Goal: Use online tool/utility: Utilize a website feature to perform a specific function

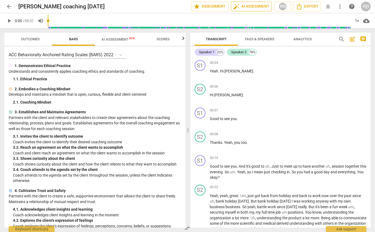
click at [251, 5] on span "auto_fix_high AI Assessment" at bounding box center [251, 6] width 36 height 6
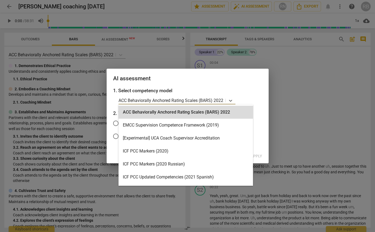
click at [191, 99] on p "ACC Behaviorally Anchored Rating Scales (BARS) 2022" at bounding box center [171, 100] width 105 height 6
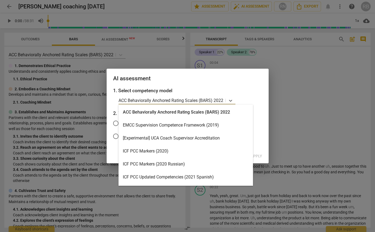
scroll to position [1, 0]
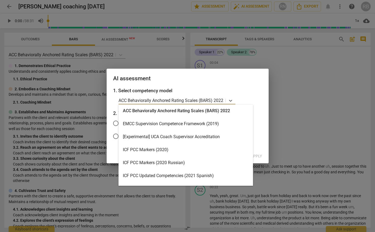
click at [149, 148] on div "ICF PCC Markers (2020)" at bounding box center [186, 149] width 134 height 13
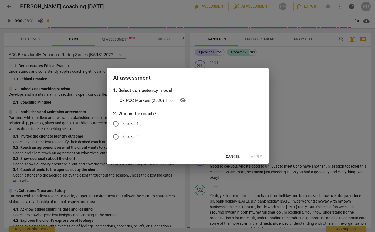
click at [133, 124] on span "Speaker 1" at bounding box center [130, 124] width 16 height 6
click at [122, 124] on input "Speaker 1" at bounding box center [115, 123] width 13 height 13
radio input "true"
click at [257, 157] on span "Apply" at bounding box center [256, 156] width 11 height 5
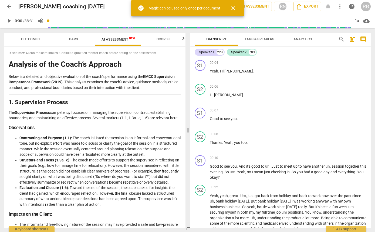
click at [234, 8] on span "close" at bounding box center [233, 8] width 6 height 6
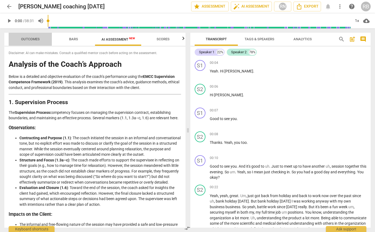
click at [27, 39] on span "Outcomes" at bounding box center [30, 39] width 19 height 4
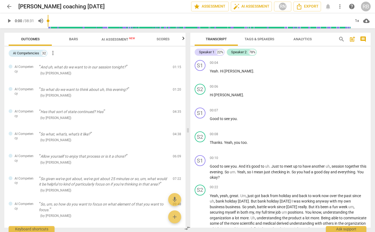
click at [75, 39] on span "Bars" at bounding box center [73, 39] width 9 height 4
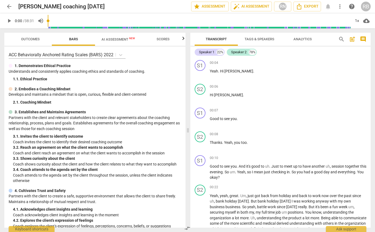
click at [126, 37] on span "AI Assessment New" at bounding box center [118, 39] width 33 height 4
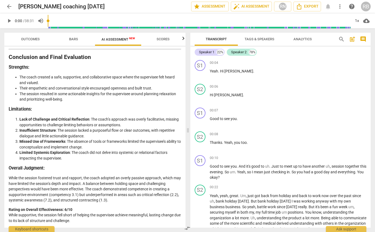
scroll to position [902, 0]
click at [164, 41] on span "Scores" at bounding box center [163, 39] width 13 height 4
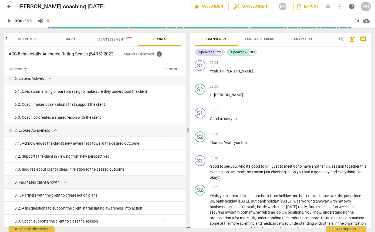
scroll to position [0, 0]
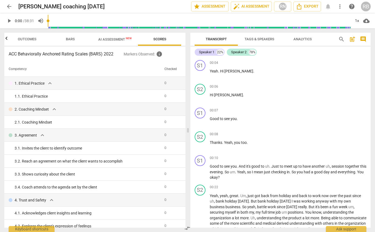
click at [72, 38] on span "Bars" at bounding box center [70, 39] width 9 height 4
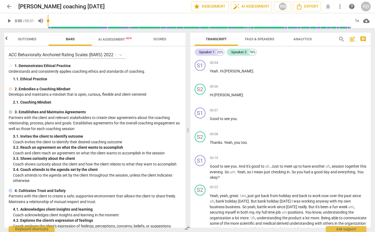
click at [5, 37] on icon "button" at bounding box center [6, 38] width 6 height 6
click at [32, 38] on span "Outcomes" at bounding box center [30, 39] width 19 height 4
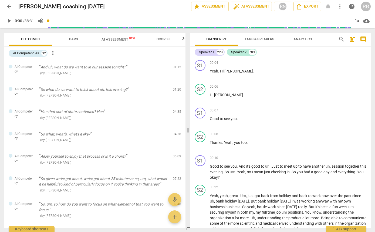
click at [8, 20] on span "play_arrow" at bounding box center [9, 21] width 6 height 6
click at [356, 21] on div "1x" at bounding box center [357, 20] width 10 height 9
click at [357, 62] on li "2x" at bounding box center [361, 62] width 18 height 10
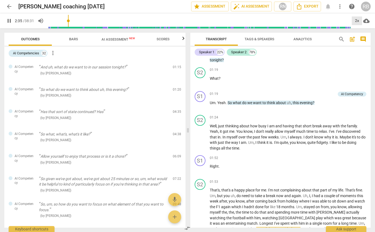
click at [358, 20] on div "2x" at bounding box center [357, 20] width 10 height 9
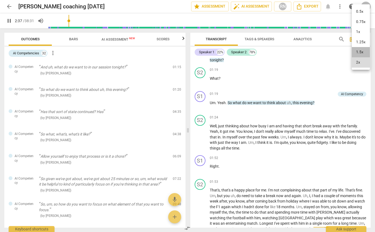
click at [356, 51] on li "1.5x" at bounding box center [361, 52] width 18 height 10
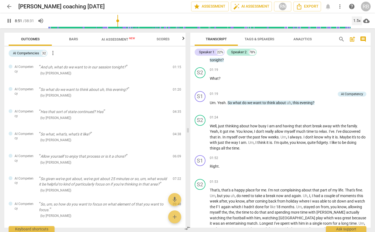
scroll to position [895, 0]
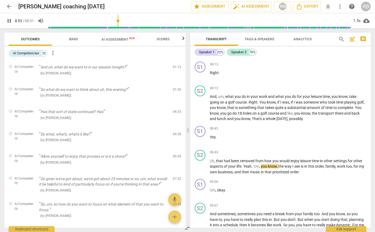
click at [8, 21] on span "pause" at bounding box center [9, 21] width 6 height 6
drag, startPoint x: 8, startPoint y: 23, endPoint x: 17, endPoint y: 21, distance: 8.8
click at [9, 22] on span "play_arrow" at bounding box center [9, 21] width 6 height 6
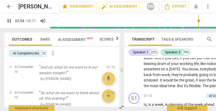
scroll to position [5257, 0]
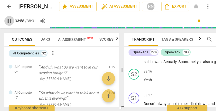
click at [8, 21] on span "pause" at bounding box center [9, 21] width 6 height 6
type input "2039"
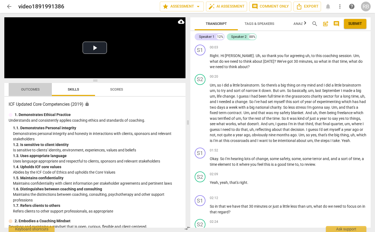
click at [27, 89] on span "Outcomes" at bounding box center [30, 89] width 19 height 4
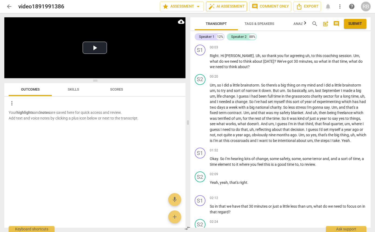
click at [227, 6] on span "auto_fix_high AI Assessment" at bounding box center [226, 6] width 36 height 6
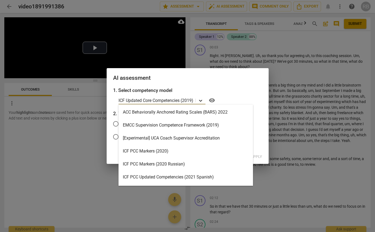
click at [201, 100] on icon at bounding box center [200, 101] width 3 height 2
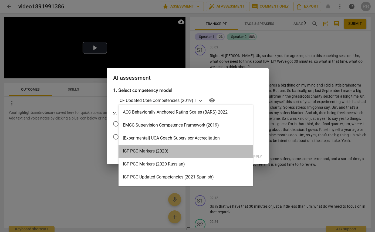
click at [179, 150] on div "ICF PCC Markers (2020)" at bounding box center [186, 150] width 134 height 13
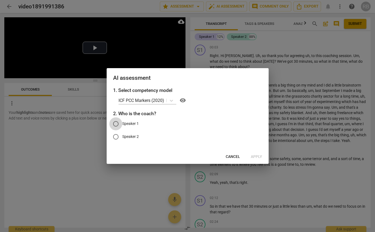
click at [115, 122] on input "Speaker 1" at bounding box center [115, 123] width 13 height 13
radio input "true"
click at [260, 156] on span "Apply" at bounding box center [256, 156] width 11 height 5
